Goal: Information Seeking & Learning: Learn about a topic

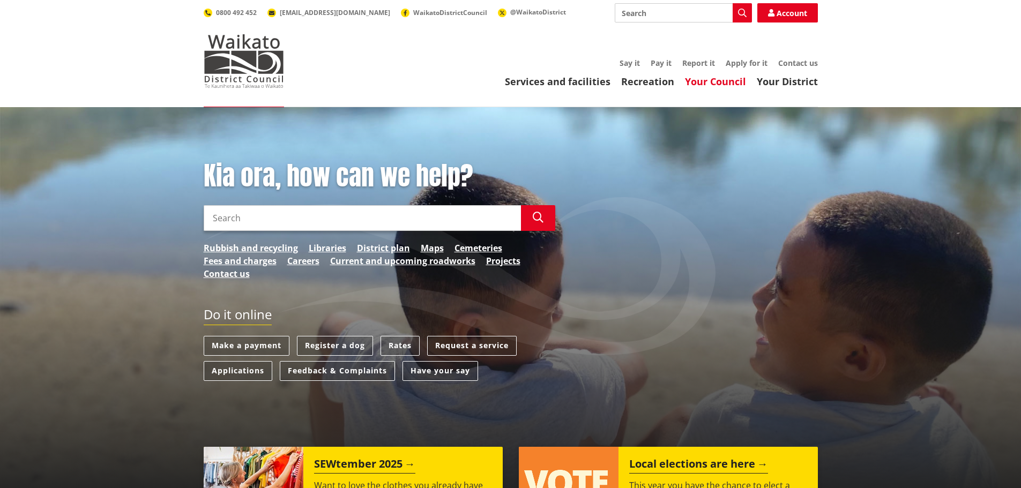
click at [713, 86] on link "Your Council" at bounding box center [715, 81] width 61 height 13
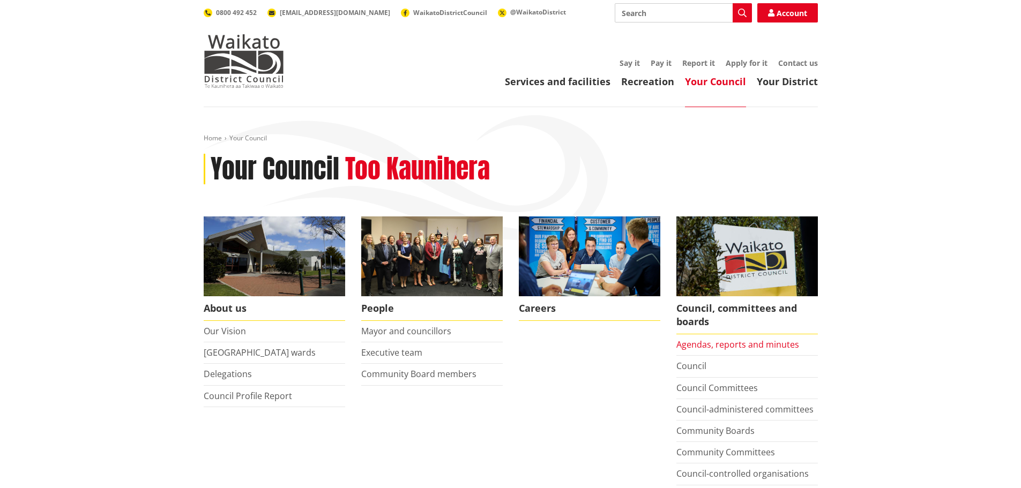
click at [707, 347] on link "Agendas, reports and minutes" at bounding box center [737, 345] width 123 height 12
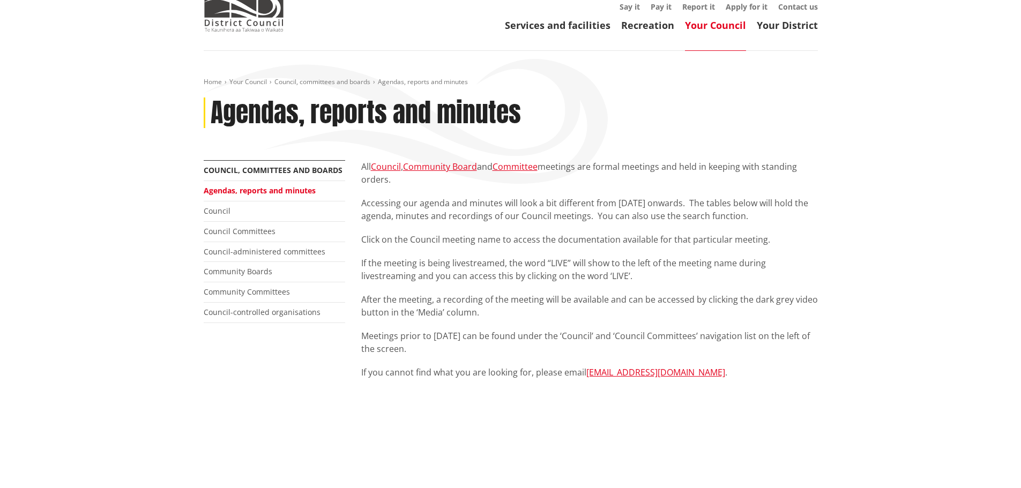
scroll to position [54, 0]
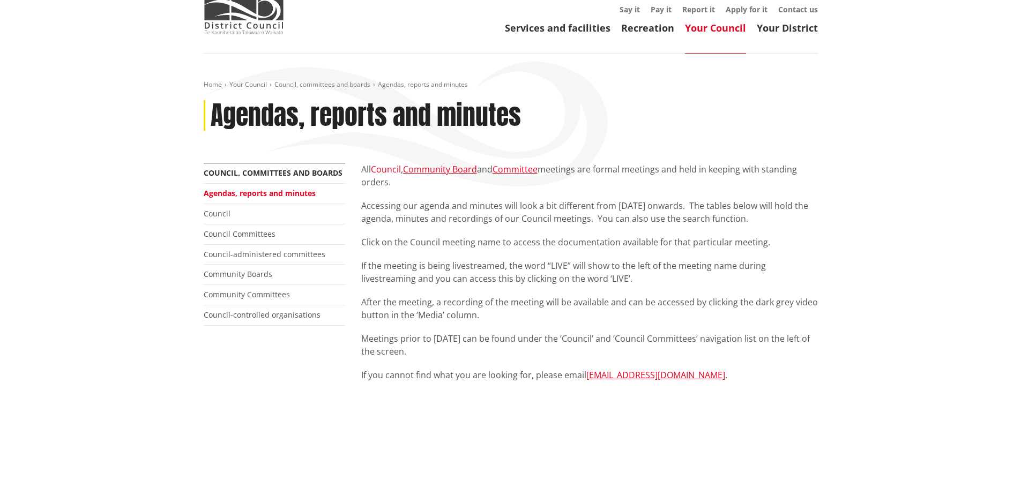
click at [389, 170] on link "Council" at bounding box center [386, 169] width 30 height 12
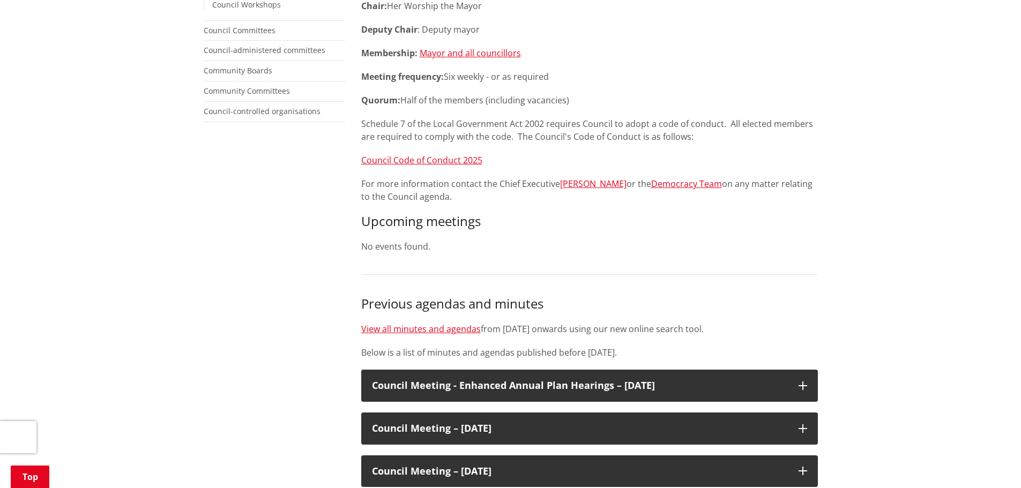
scroll to position [429, 0]
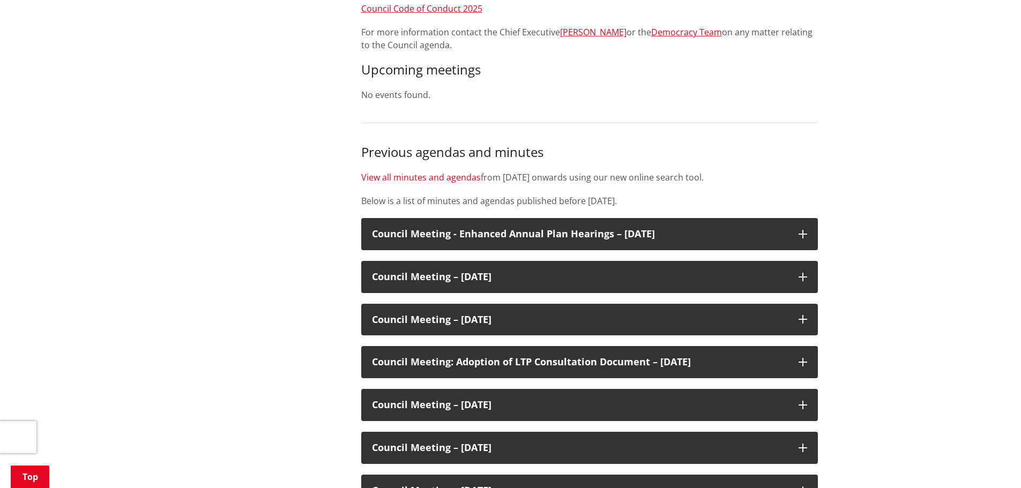
click at [439, 180] on link "View all minutes and agendas" at bounding box center [421, 178] width 120 height 12
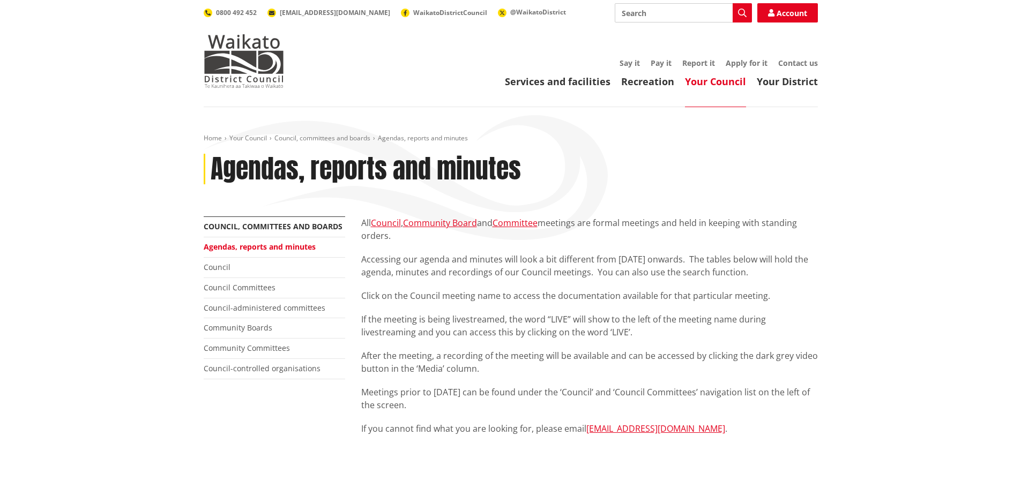
click at [699, 80] on link "Your Council" at bounding box center [715, 81] width 61 height 13
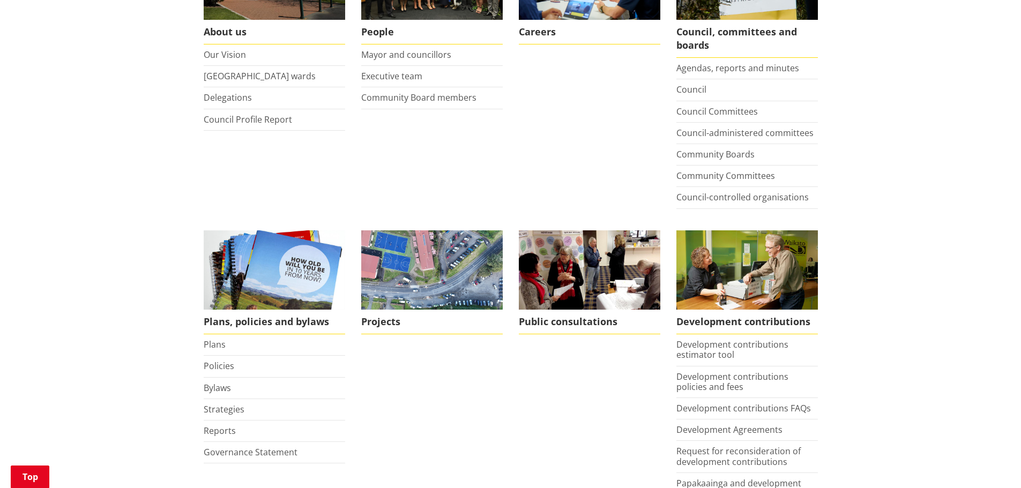
scroll to position [429, 0]
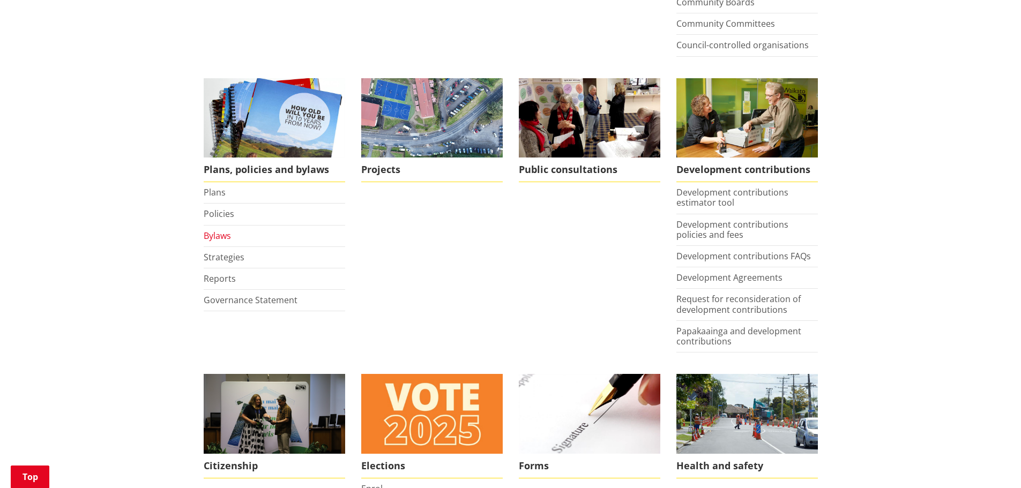
click at [215, 234] on link "Bylaws" at bounding box center [217, 236] width 27 height 12
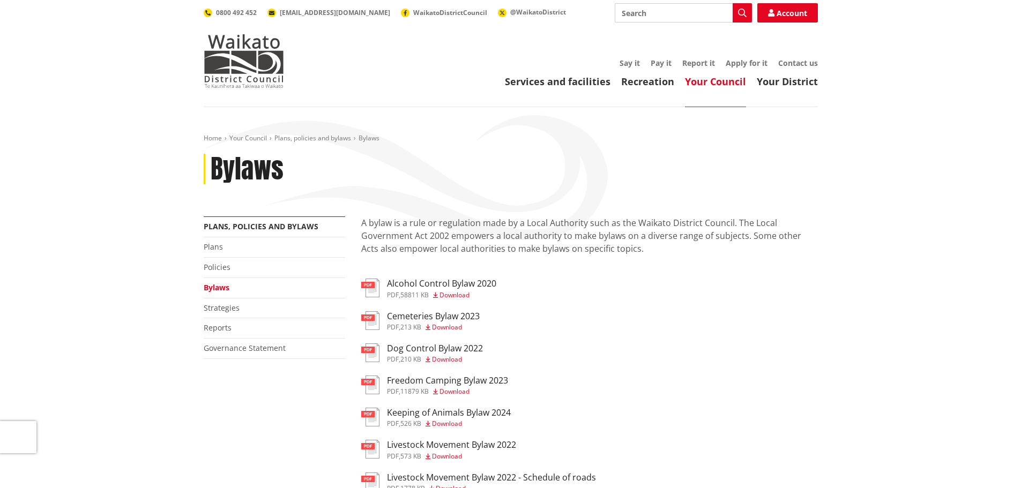
click at [424, 374] on ul "pdf Alcohol Control Bylaw 2020 pdf , 58811 KB Download pdf Cemeteries Bylaw 202…" at bounding box center [589, 483] width 457 height 408
click at [426, 382] on h3 "Freedom Camping Bylaw 2023" at bounding box center [447, 381] width 121 height 10
